Goal: Use online tool/utility: Utilize a website feature to perform a specific function

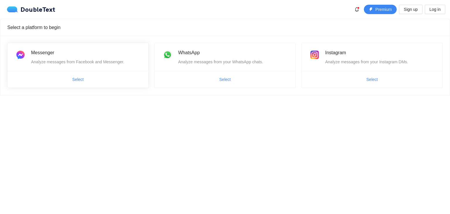
click at [101, 81] on span "Select" at bounding box center [78, 79] width 141 height 9
click at [384, 65] on div "Instagram Analyze messages from your Instagram DMs." at bounding box center [372, 57] width 141 height 28
click at [376, 76] on span "Select" at bounding box center [372, 79] width 11 height 6
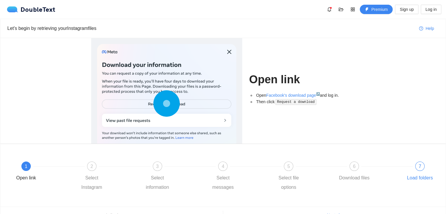
click at [424, 167] on div "7 Load folders" at bounding box center [420, 172] width 34 height 21
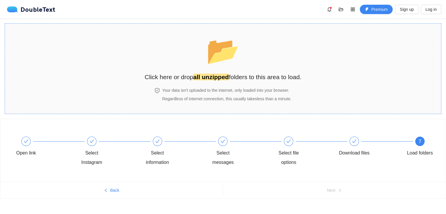
click at [240, 51] on span "📂" at bounding box center [223, 51] width 34 height 30
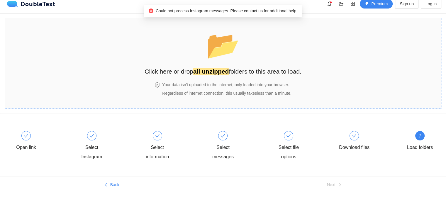
scroll to position [7, 0]
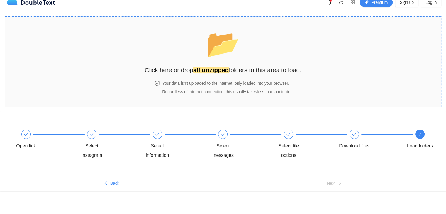
click at [252, 79] on div "📂 Click here or drop all unzipped folders to this area to load. Your data isn't…" at bounding box center [223, 62] width 157 height 78
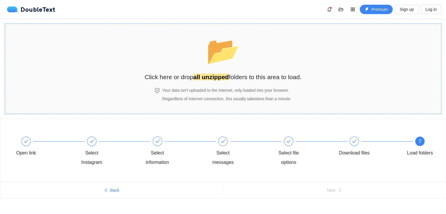
click at [217, 63] on span "📂" at bounding box center [223, 51] width 34 height 30
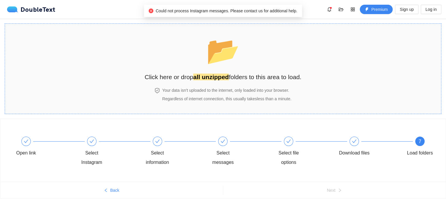
click at [244, 71] on div "📂 Click here or drop all unzipped folders to this area to load." at bounding box center [223, 56] width 157 height 52
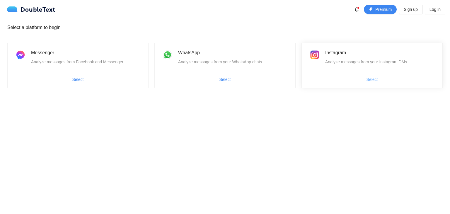
click at [366, 83] on button "Select" at bounding box center [372, 79] width 21 height 9
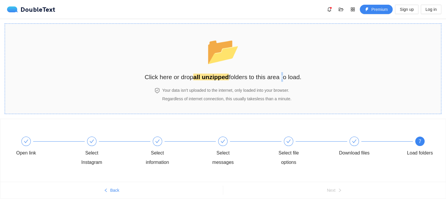
click at [281, 79] on h2 "Click here or drop all unzipped folders to this area to load." at bounding box center [223, 77] width 157 height 10
